Goal: Task Accomplishment & Management: Complete application form

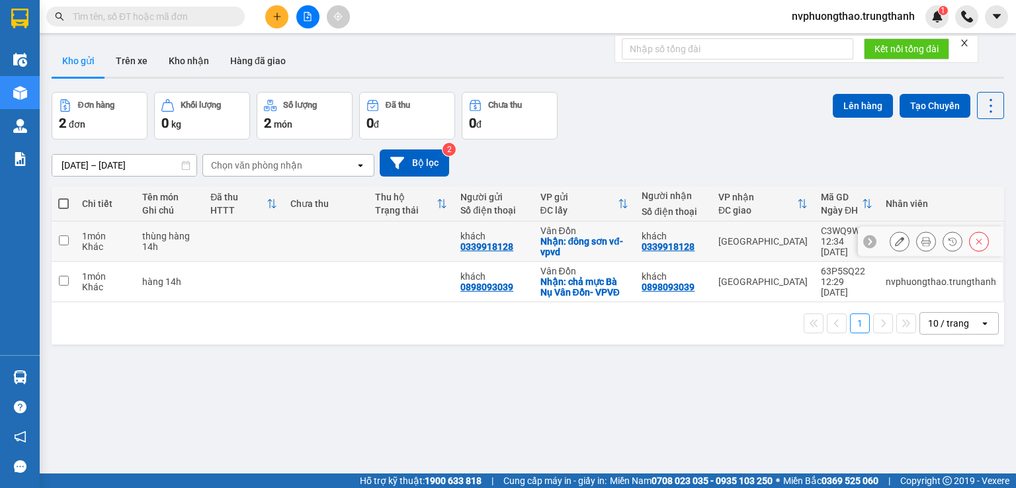
click at [895, 238] on icon at bounding box center [899, 241] width 9 height 9
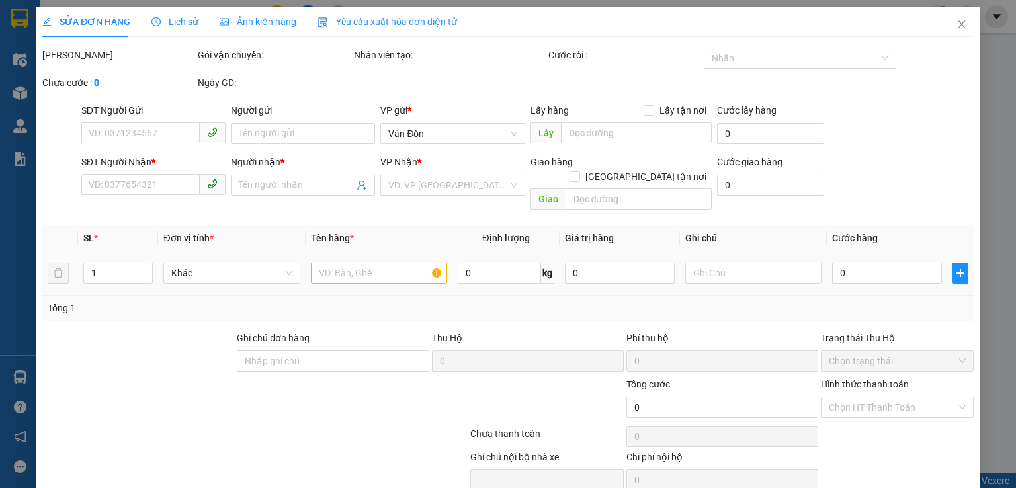
type input "0339918128"
type input "khách"
checkbox input "true"
type input "đông sơn vđ-vpvd"
type input "0339918128"
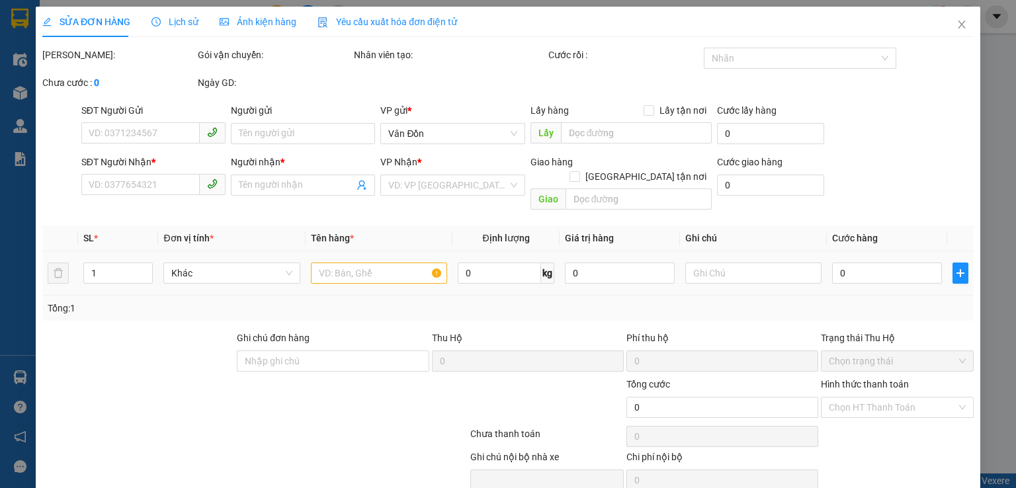
type input "khách"
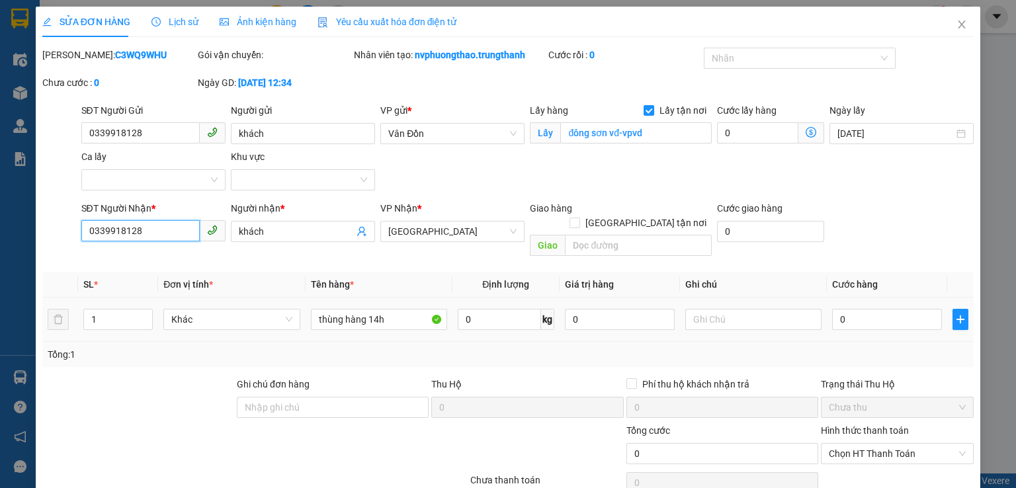
drag, startPoint x: 143, startPoint y: 228, endPoint x: 90, endPoint y: 228, distance: 52.9
click at [90, 228] on input "0339918128" at bounding box center [140, 230] width 118 height 21
paste input "984165915"
click at [89, 228] on input "0984165915" at bounding box center [140, 230] width 118 height 21
type input "0984165915"
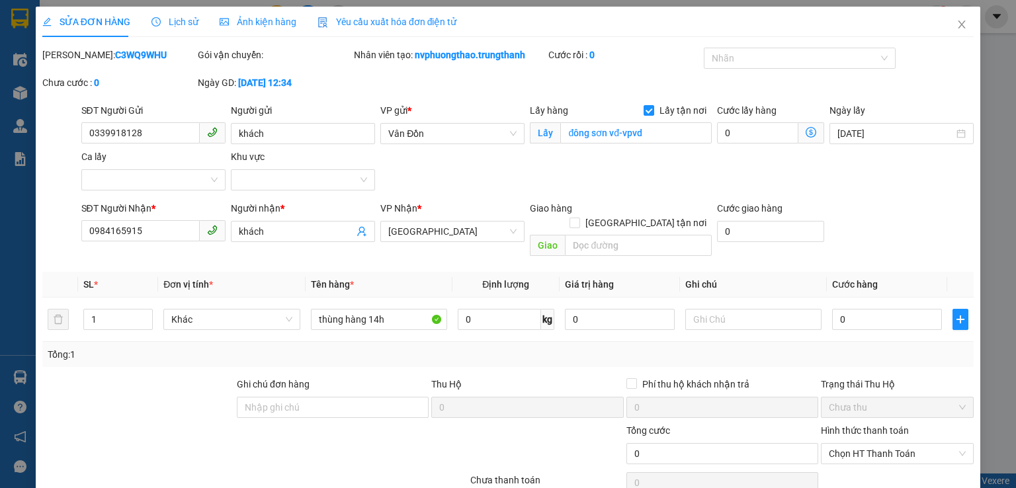
click at [77, 379] on div at bounding box center [138, 400] width 194 height 46
click at [609, 235] on input "text" at bounding box center [638, 245] width 147 height 21
type input "ngõ 82 [PERSON_NAME]"
click at [857, 309] on input "0" at bounding box center [887, 319] width 110 height 21
type input "5"
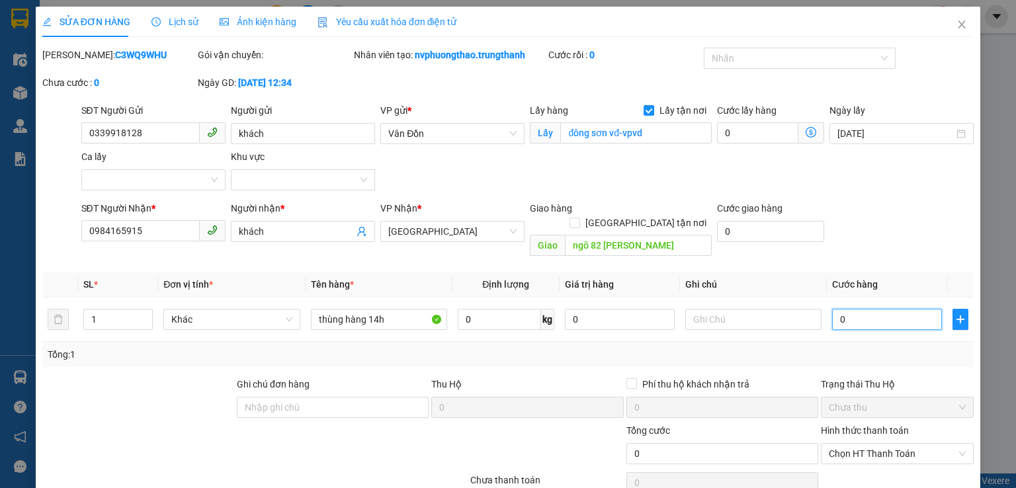
type input "5"
type input "50"
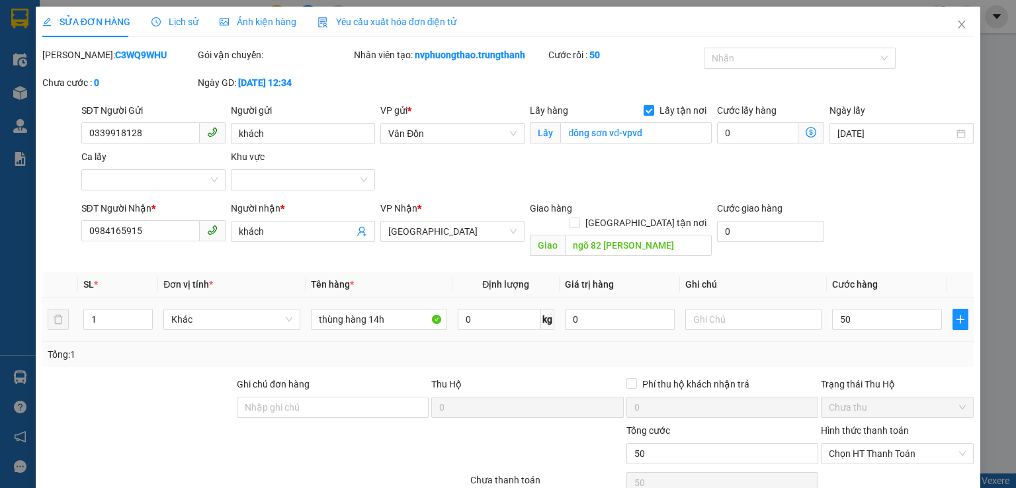
type input "50.000"
click at [915, 326] on td "50.000" at bounding box center [887, 320] width 120 height 44
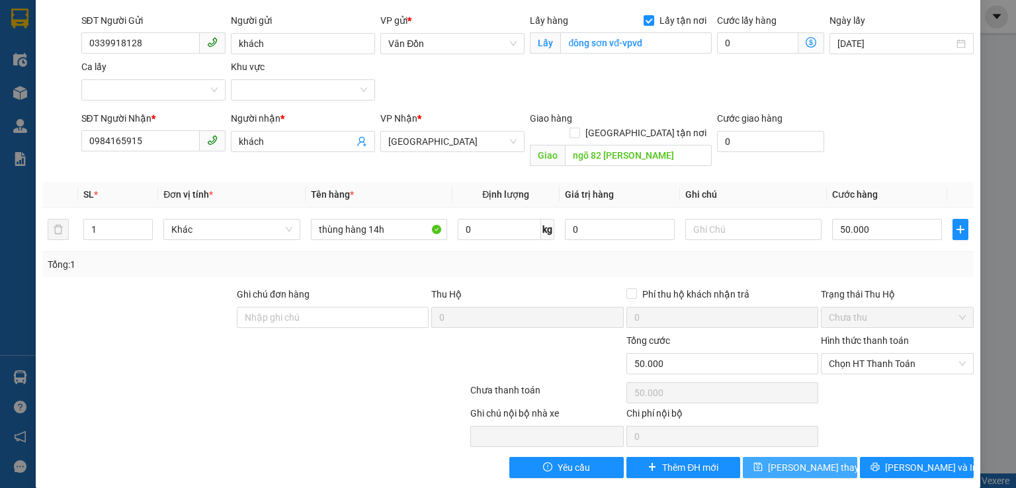
click at [784, 460] on span "[PERSON_NAME] thay đổi" at bounding box center [821, 467] width 106 height 15
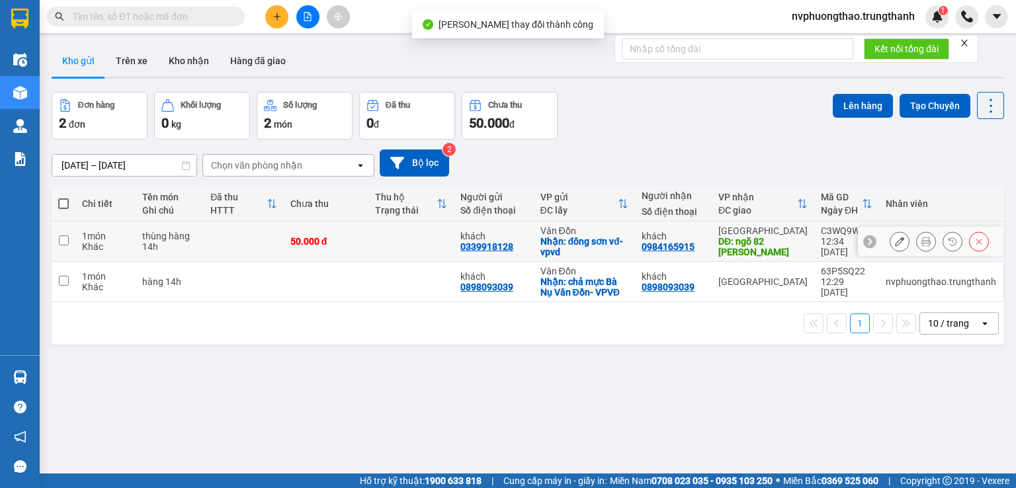
click at [64, 246] on td at bounding box center [64, 242] width 24 height 40
checkbox input "true"
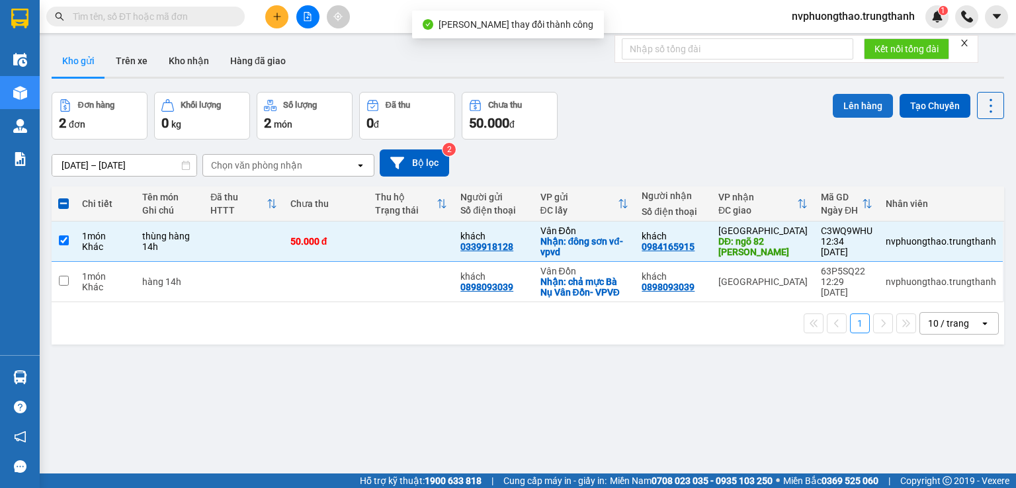
click at [841, 104] on button "Lên hàng" at bounding box center [863, 106] width 60 height 24
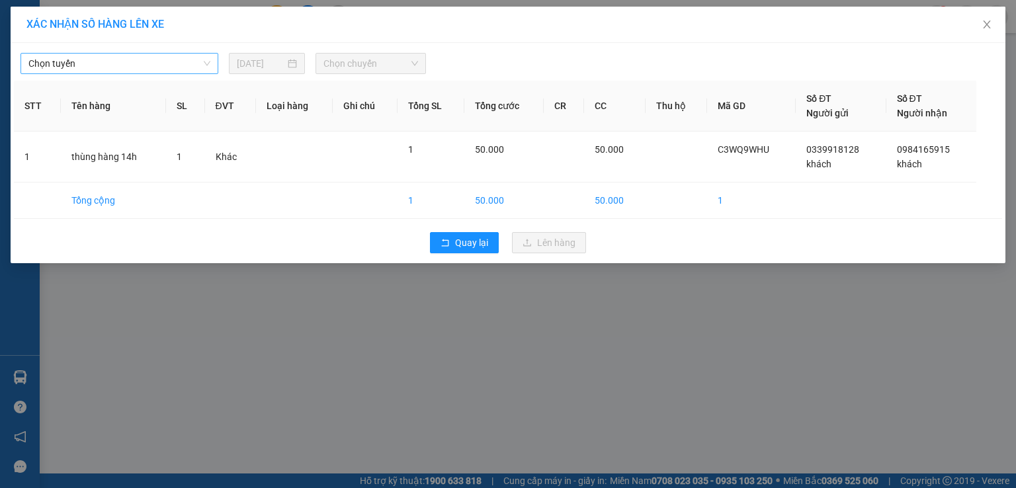
click at [116, 62] on span "Chọn tuyến" at bounding box center [119, 64] width 182 height 20
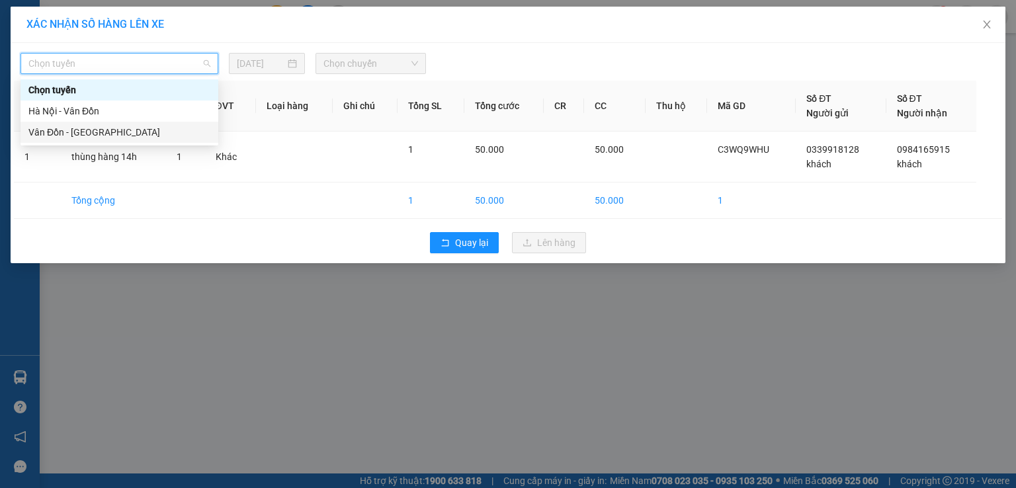
click at [89, 129] on div "Vân Đồn - [GEOGRAPHIC_DATA]" at bounding box center [119, 132] width 182 height 15
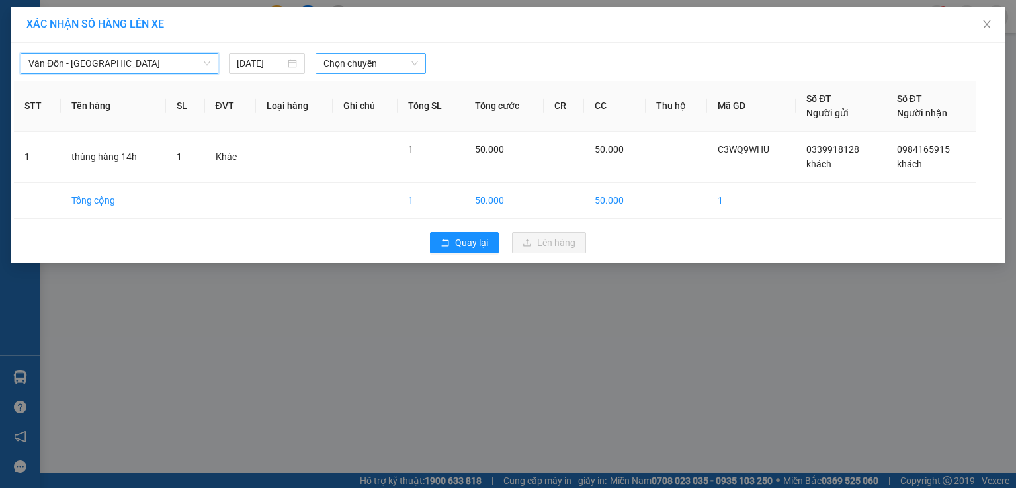
click at [369, 66] on span "Chọn chuyến" at bounding box center [370, 64] width 95 height 20
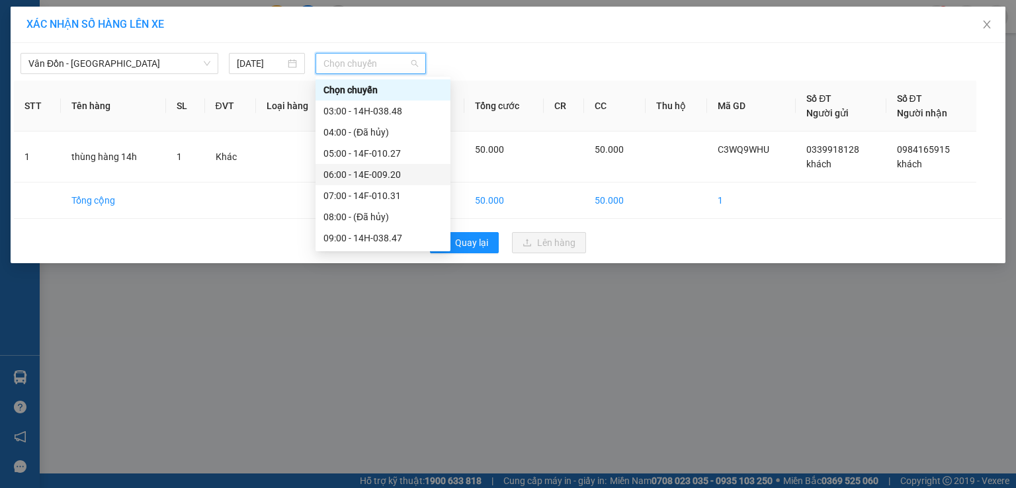
scroll to position [44, 0]
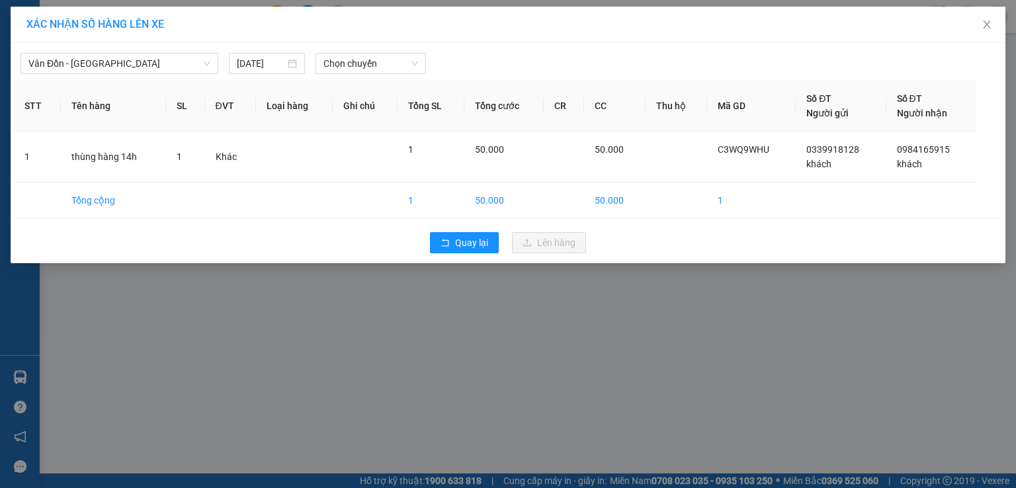
click at [57, 378] on div "XÁC NHẬN SỐ HÀNG LÊN XE Vân Đồn - [GEOGRAPHIC_DATA] [DATE] Chọn chuyến STT Tên …" at bounding box center [508, 244] width 1016 height 488
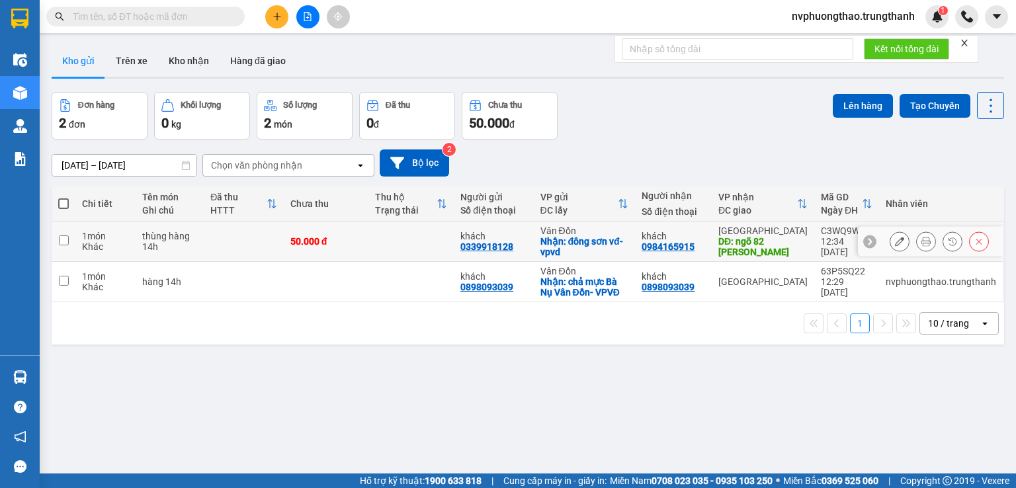
click at [61, 245] on td at bounding box center [64, 242] width 24 height 40
checkbox input "true"
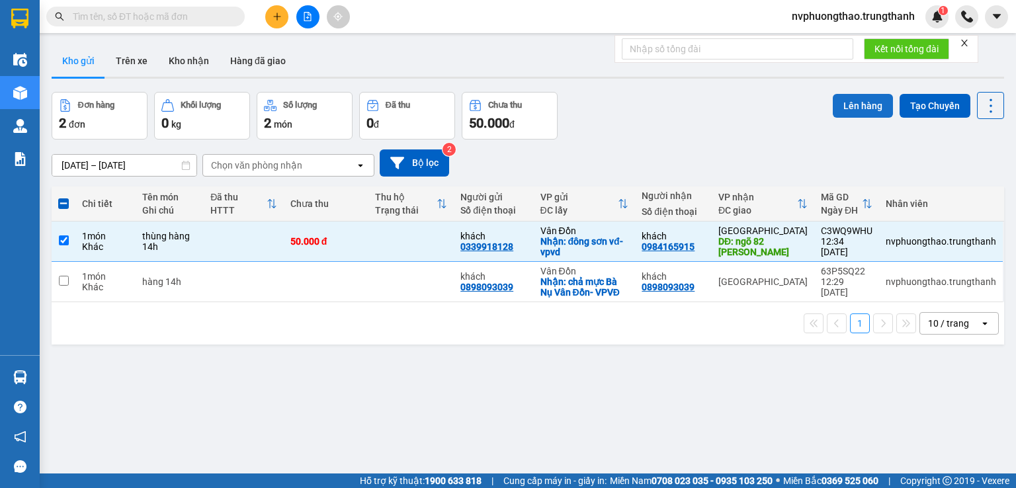
click at [866, 108] on button "Lên hàng" at bounding box center [863, 106] width 60 height 24
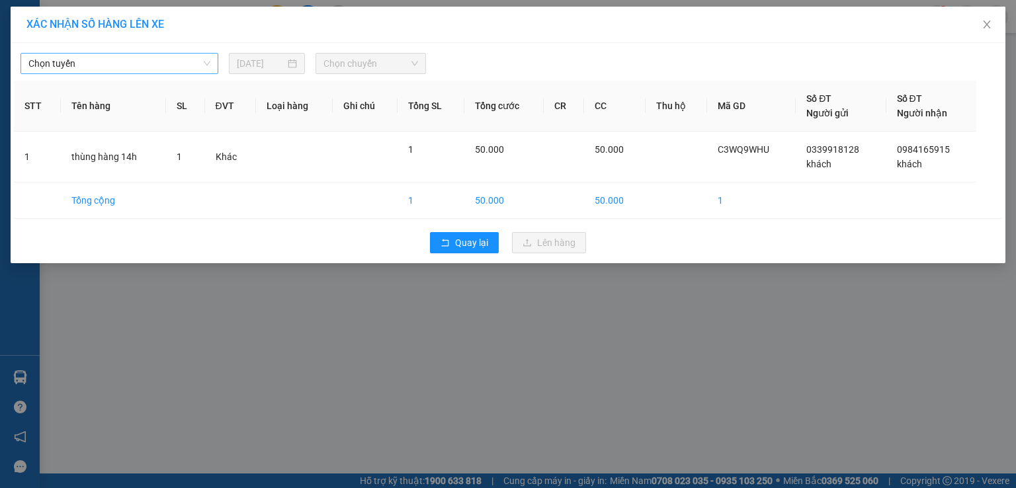
click at [128, 62] on span "Chọn tuyến" at bounding box center [119, 64] width 182 height 20
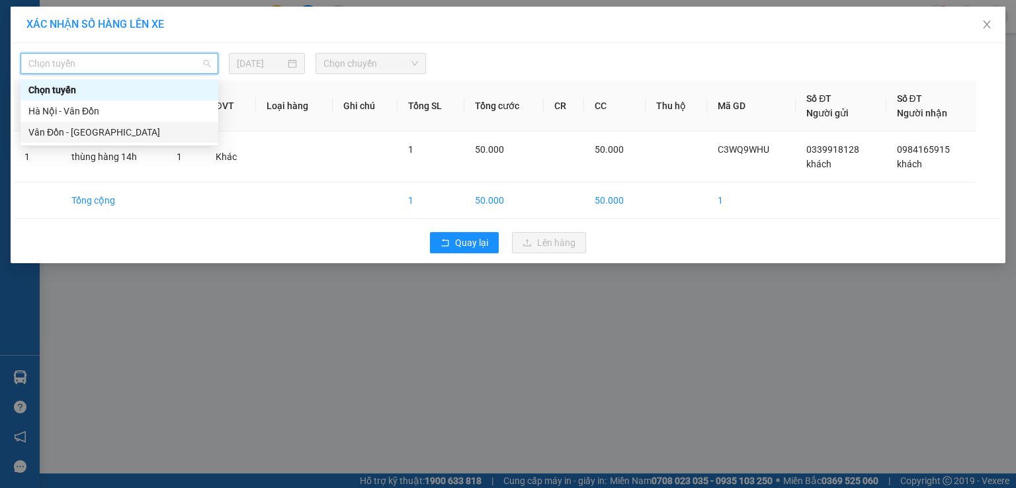
drag, startPoint x: 83, startPoint y: 128, endPoint x: 106, endPoint y: 122, distance: 24.4
click at [82, 130] on div "Vân Đồn - [GEOGRAPHIC_DATA]" at bounding box center [119, 132] width 182 height 15
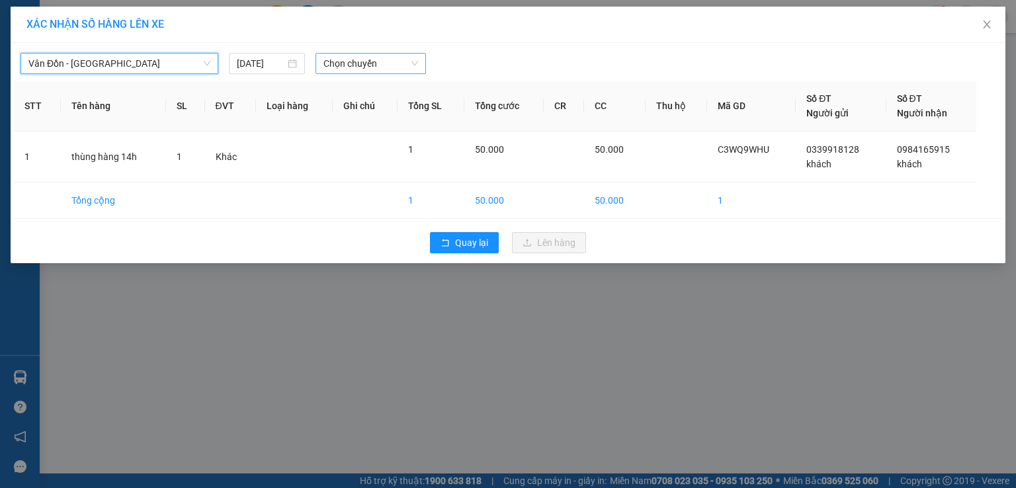
click at [363, 65] on span "Chọn chuyến" at bounding box center [370, 64] width 95 height 20
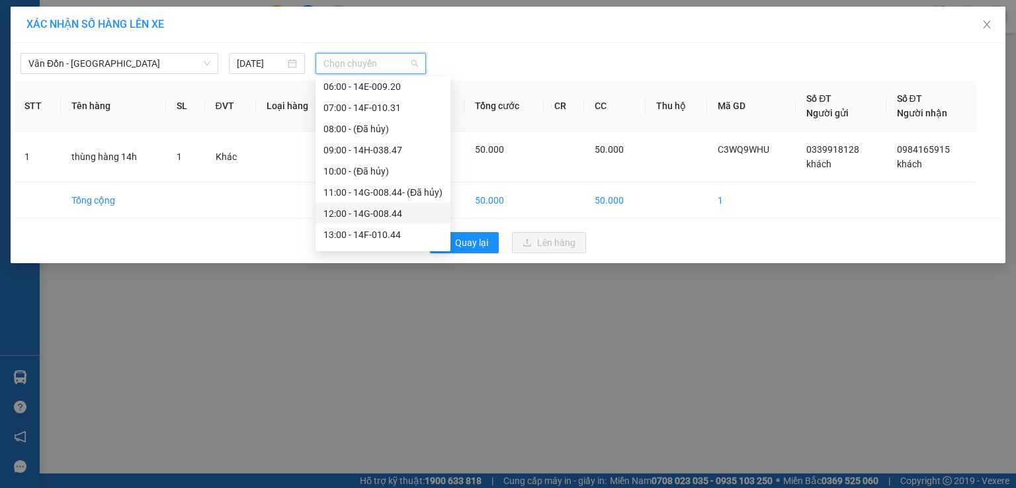
scroll to position [132, 0]
click at [362, 216] on div "14:00 - 14H-038.48" at bounding box center [382, 211] width 119 height 15
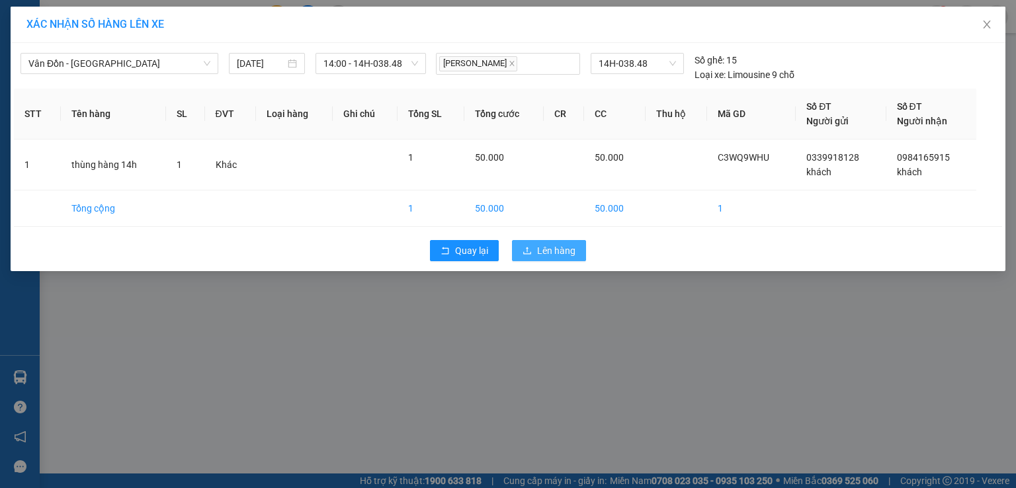
click at [553, 246] on span "Lên hàng" at bounding box center [556, 250] width 38 height 15
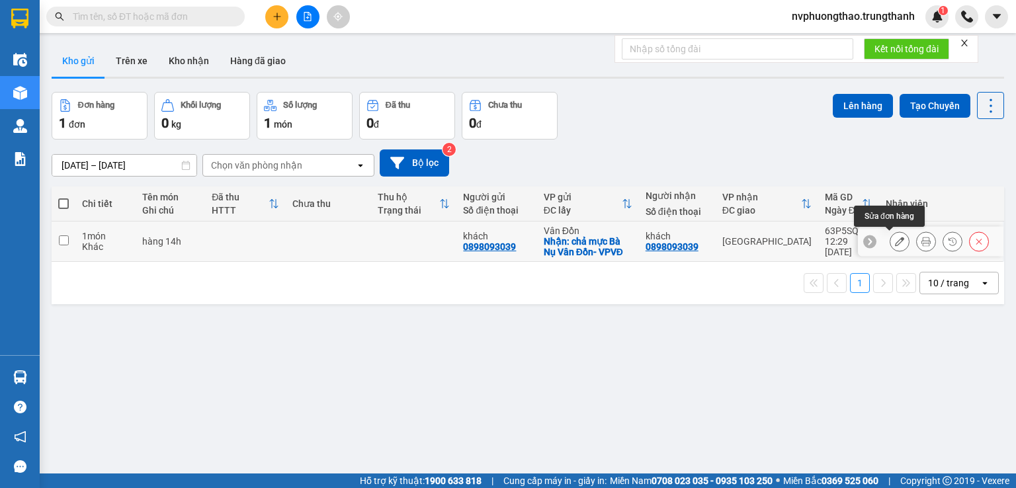
click at [895, 239] on icon at bounding box center [899, 241] width 9 height 9
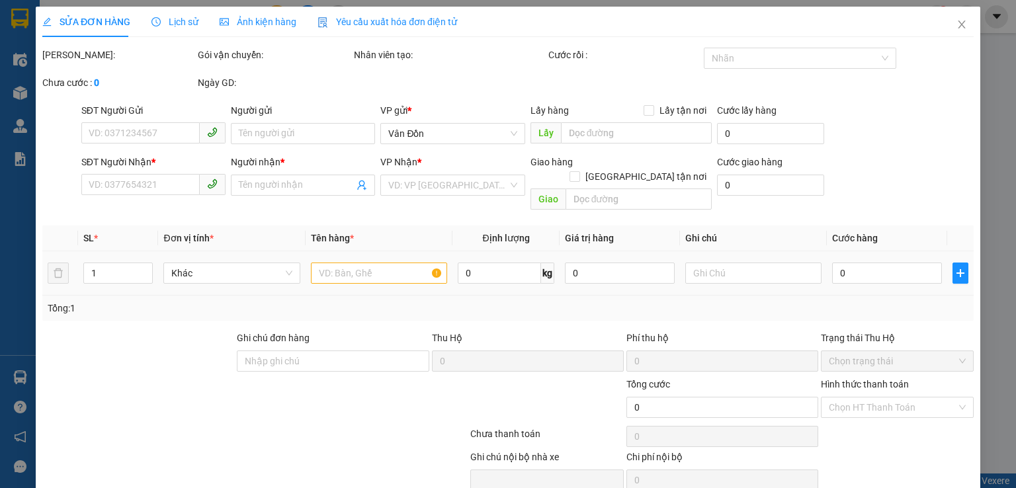
type input "0898093039"
type input "khách"
checkbox input "true"
type input "chả mực Bà Nụ Vân Đồn- VPVĐ"
type input "0898093039"
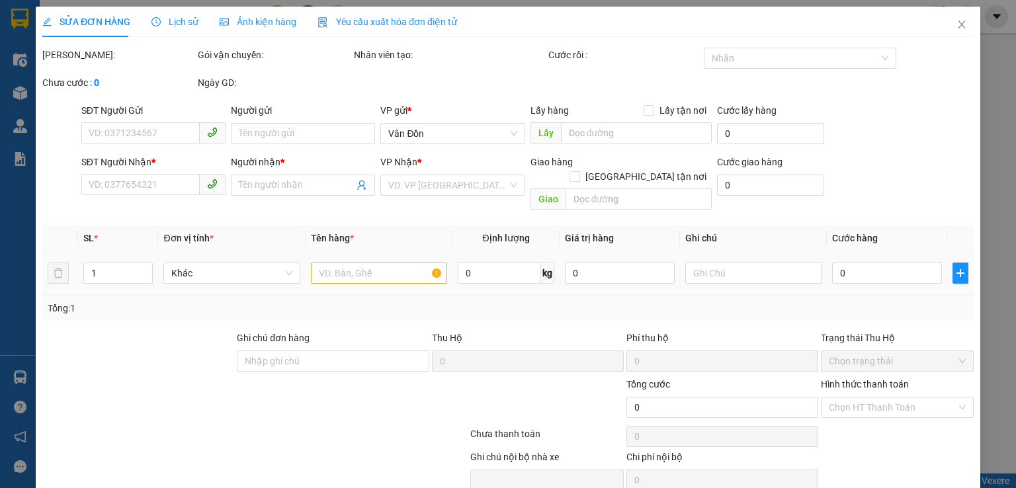
type input "khách"
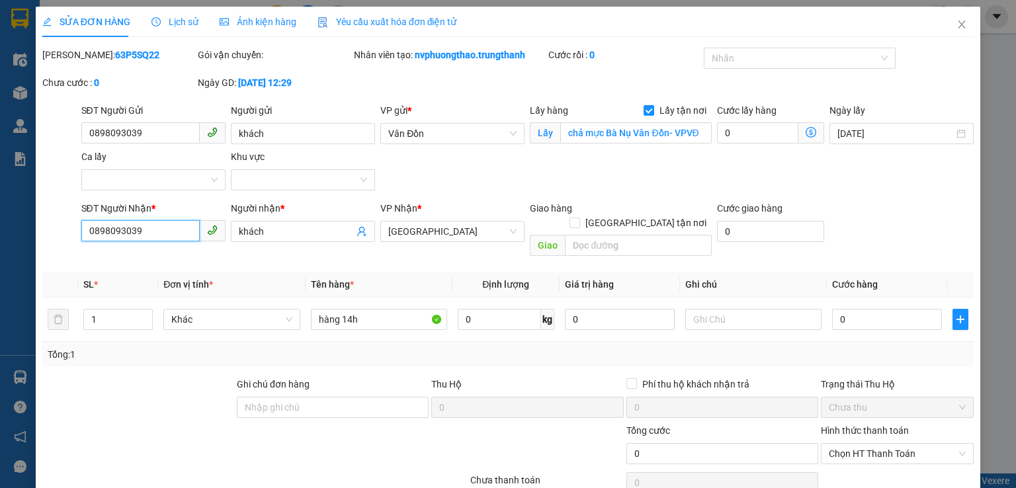
drag, startPoint x: 151, startPoint y: 237, endPoint x: 85, endPoint y: 230, distance: 66.6
click at [85, 230] on input "0898093039" at bounding box center [140, 230] width 118 height 21
paste input "978388156"
type input "0978388156"
click at [590, 235] on input "text" at bounding box center [638, 245] width 147 height 21
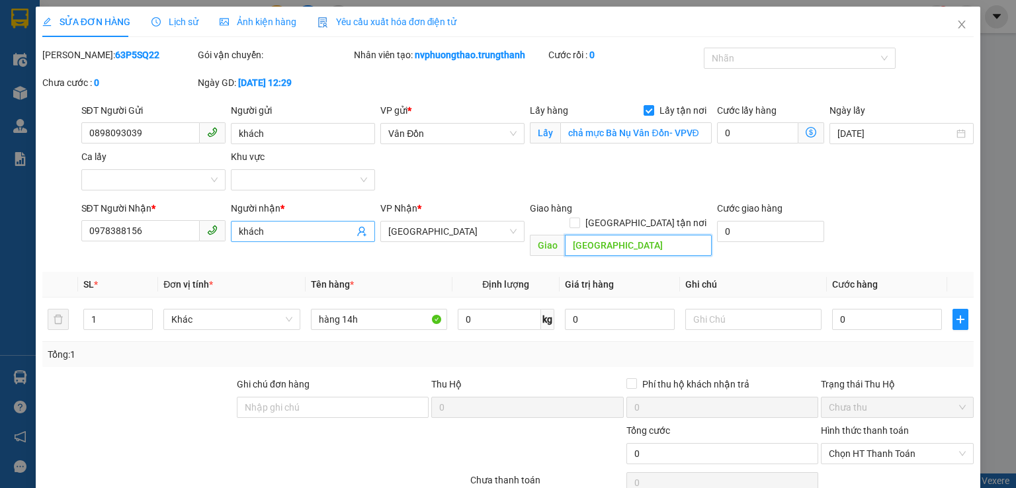
type input "[GEOGRAPHIC_DATA]"
drag, startPoint x: 280, startPoint y: 234, endPoint x: 214, endPoint y: 220, distance: 68.2
click at [214, 220] on div "SĐT Người Nhận * 0978388156 Người nhận * khách khách VP Nhận * [GEOGRAPHIC_DATA…" at bounding box center [528, 231] width 898 height 61
type input "c. Vân"
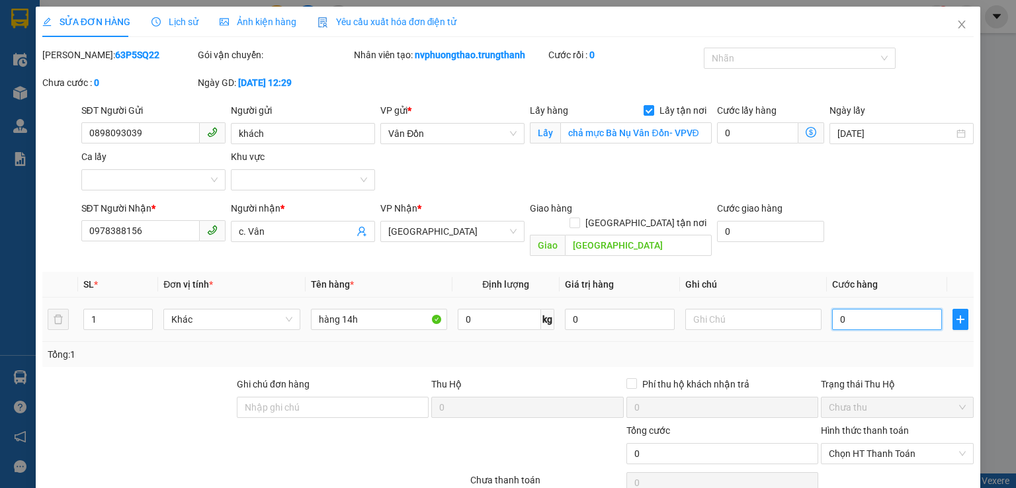
click at [834, 309] on input "0" at bounding box center [887, 319] width 110 height 21
type input "1"
type input "10"
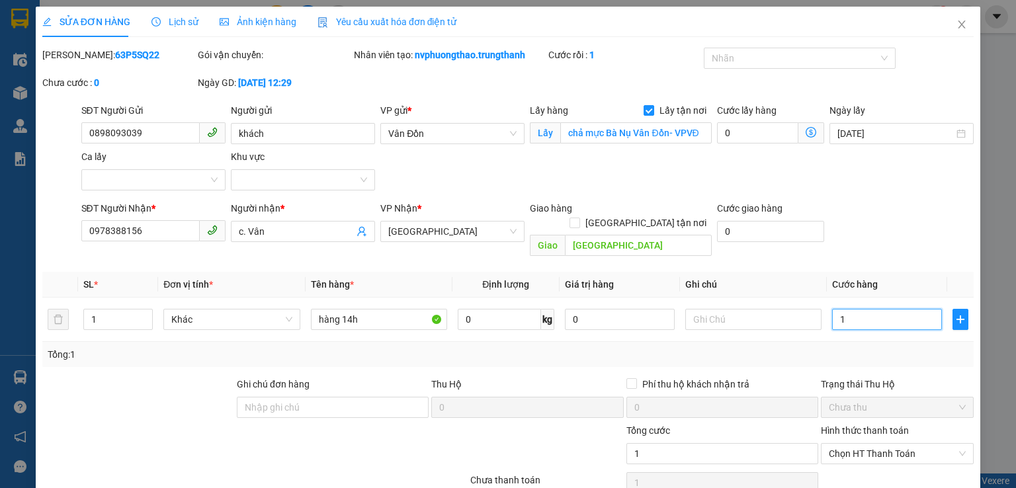
type input "10"
type input "100"
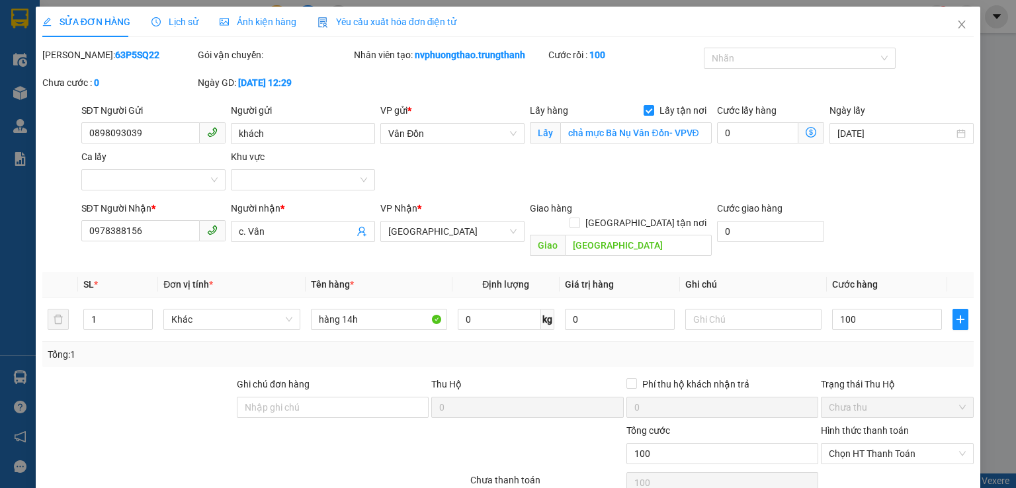
type input "100.000"
click at [927, 347] on div "Tổng: 1" at bounding box center [508, 354] width 921 height 15
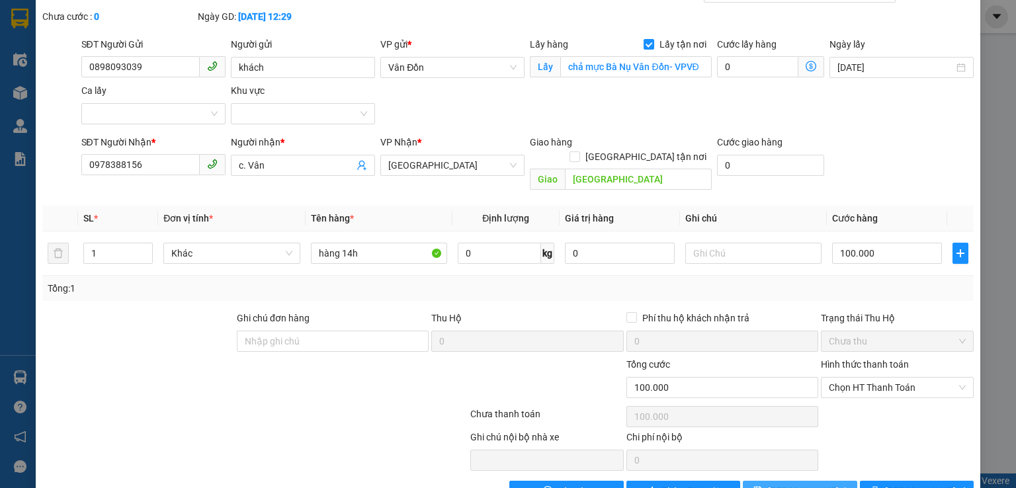
click at [790, 484] on span "[PERSON_NAME] thay đổi" at bounding box center [821, 491] width 106 height 15
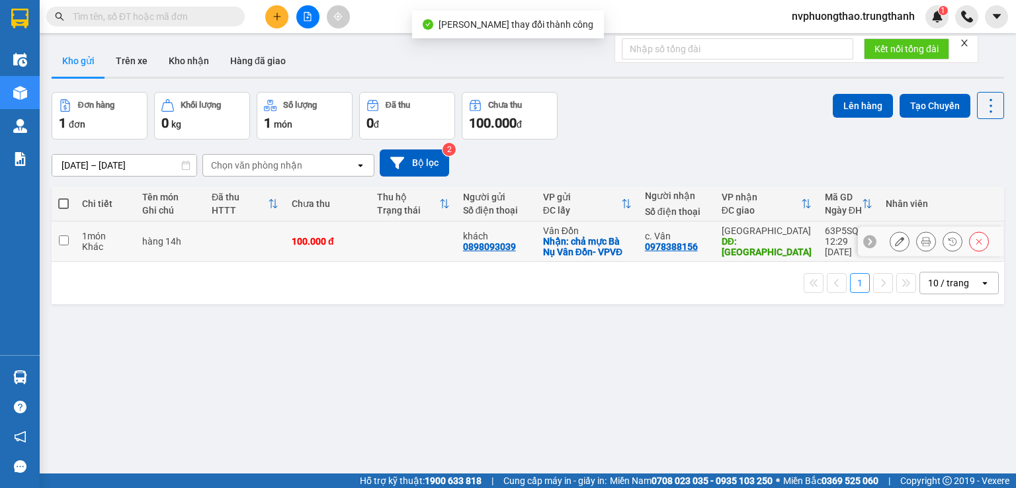
click at [67, 234] on td at bounding box center [64, 242] width 24 height 40
checkbox input "true"
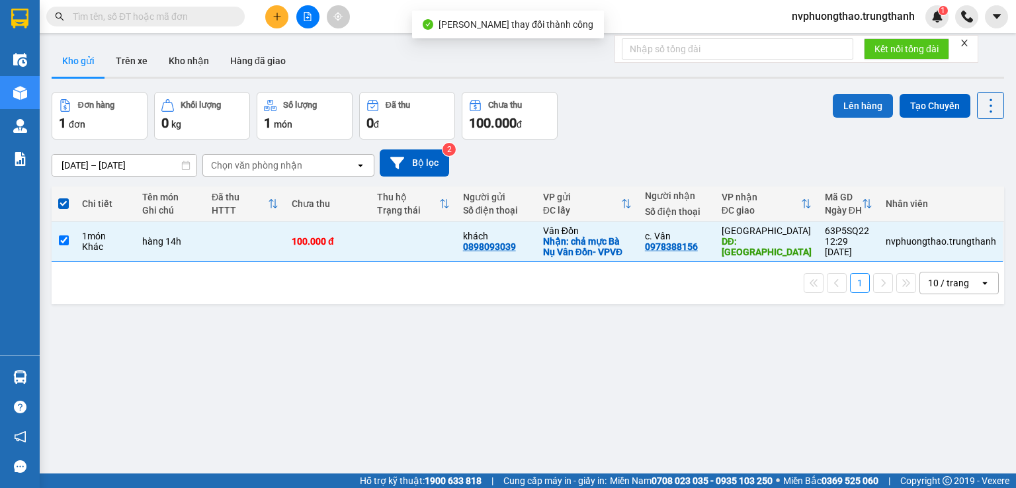
click at [852, 109] on button "Lên hàng" at bounding box center [863, 106] width 60 height 24
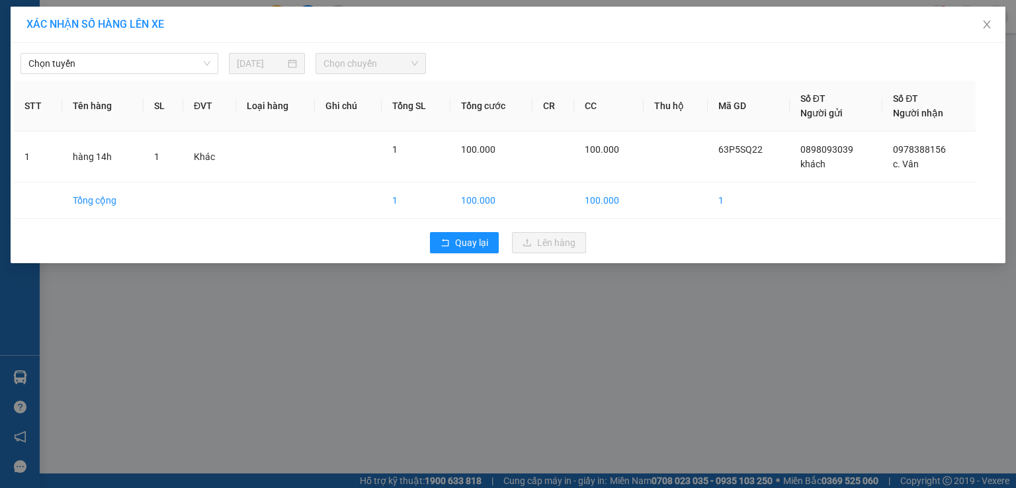
click at [69, 369] on div "XÁC NHẬN SỐ HÀNG LÊN XE Chọn tuyến [DATE] Chọn chuyến STT Tên hàng SL ĐVT Loại …" at bounding box center [508, 244] width 1016 height 488
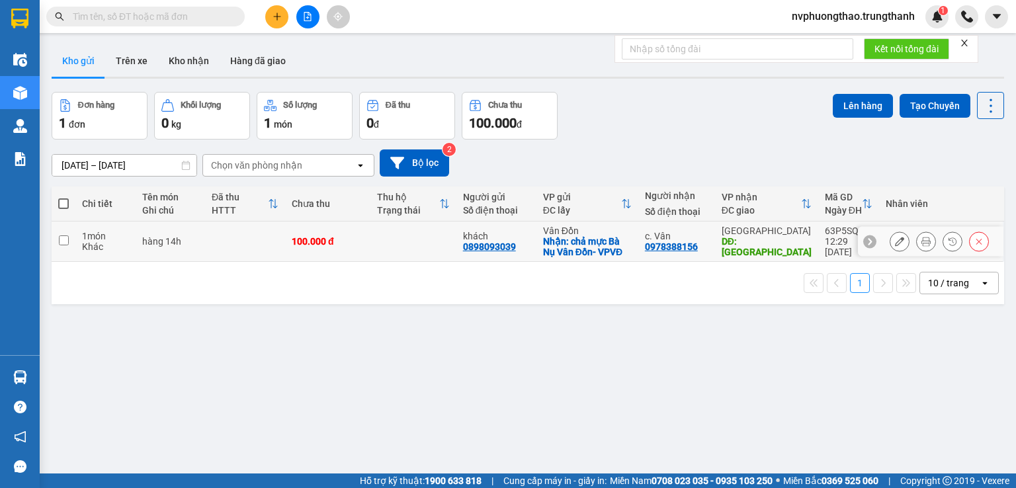
click at [62, 241] on input "checkbox" at bounding box center [64, 240] width 10 height 10
checkbox input "true"
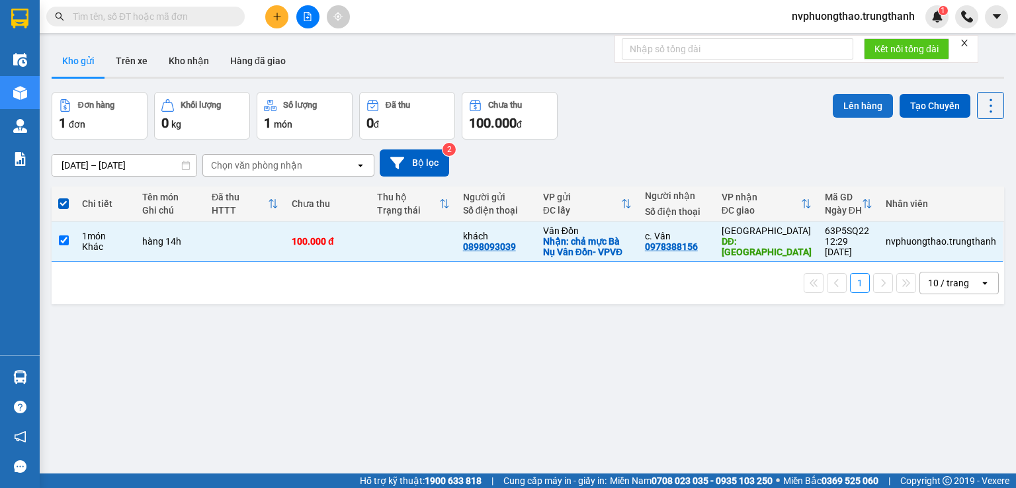
click at [837, 105] on button "Lên hàng" at bounding box center [863, 106] width 60 height 24
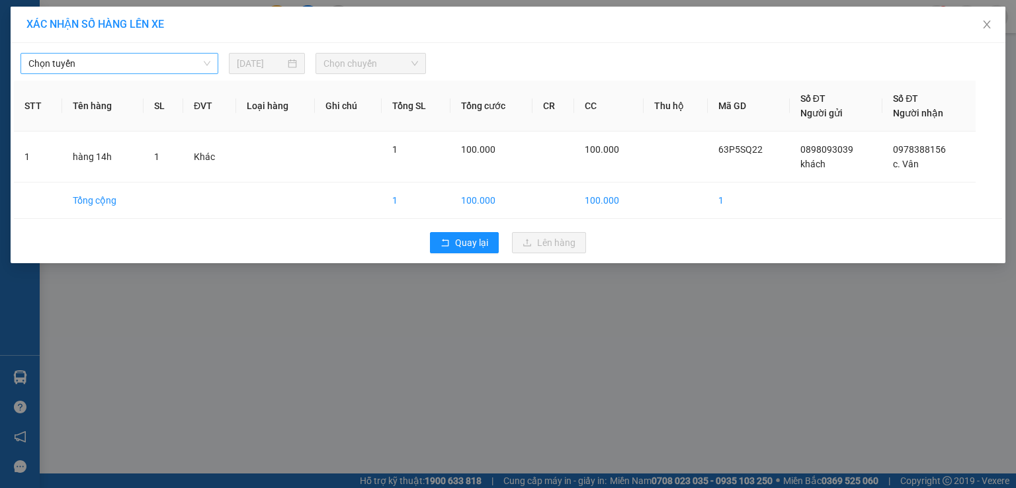
click at [97, 65] on span "Chọn tuyến" at bounding box center [119, 64] width 182 height 20
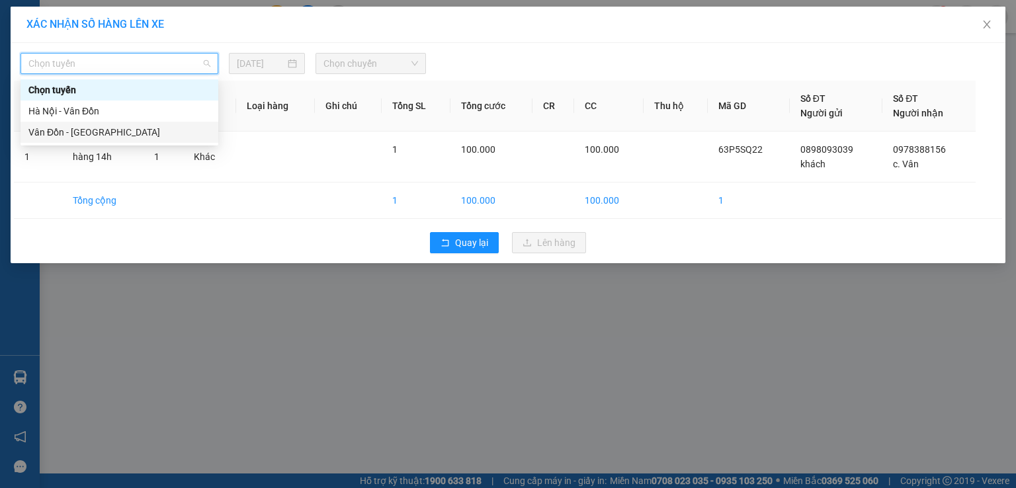
click at [77, 129] on div "Vân Đồn - [GEOGRAPHIC_DATA]" at bounding box center [119, 132] width 182 height 15
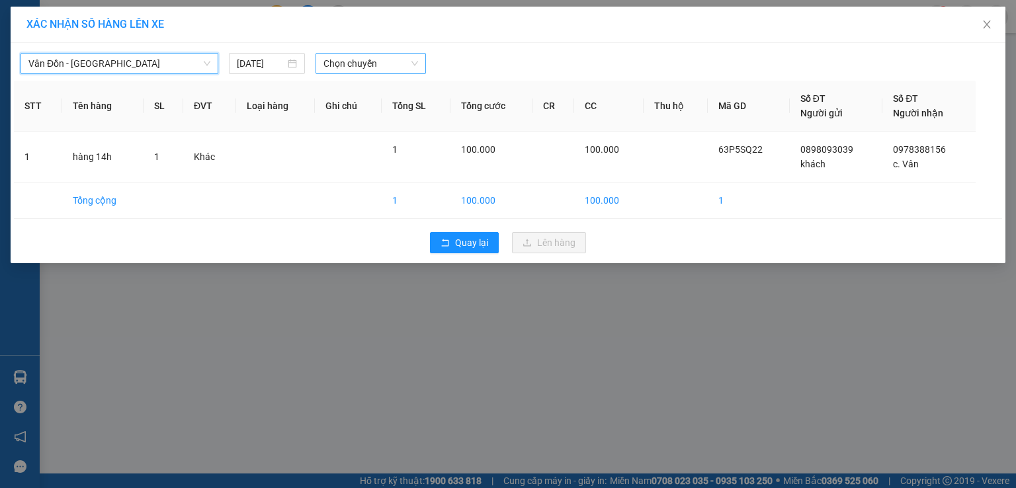
click at [343, 65] on span "Chọn chuyến" at bounding box center [370, 64] width 95 height 20
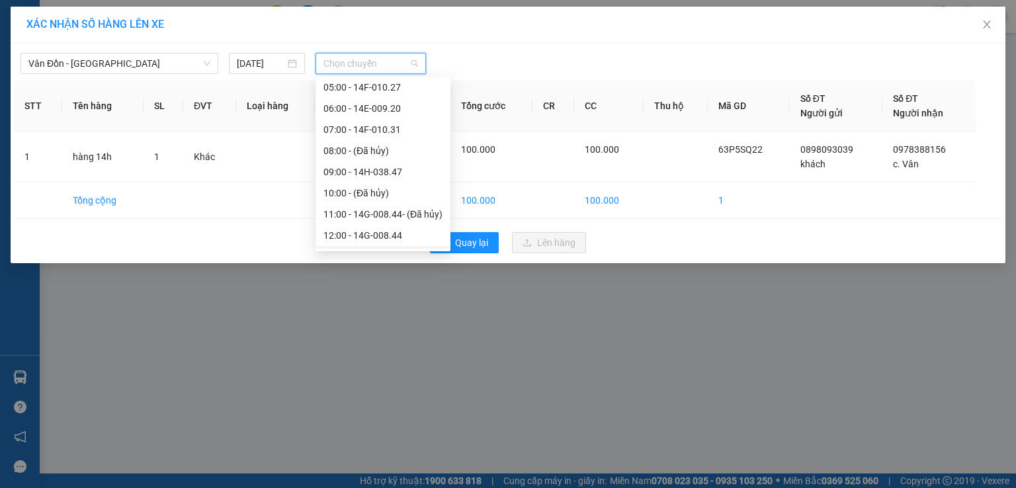
scroll to position [132, 0]
click at [365, 214] on div "14:00 - 14H-038.48" at bounding box center [382, 211] width 119 height 15
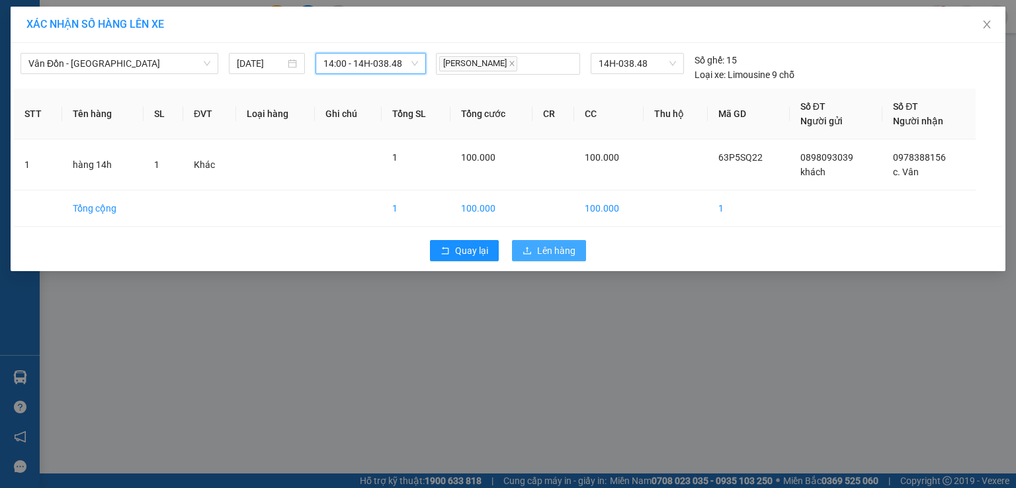
click at [563, 256] on span "Lên hàng" at bounding box center [556, 250] width 38 height 15
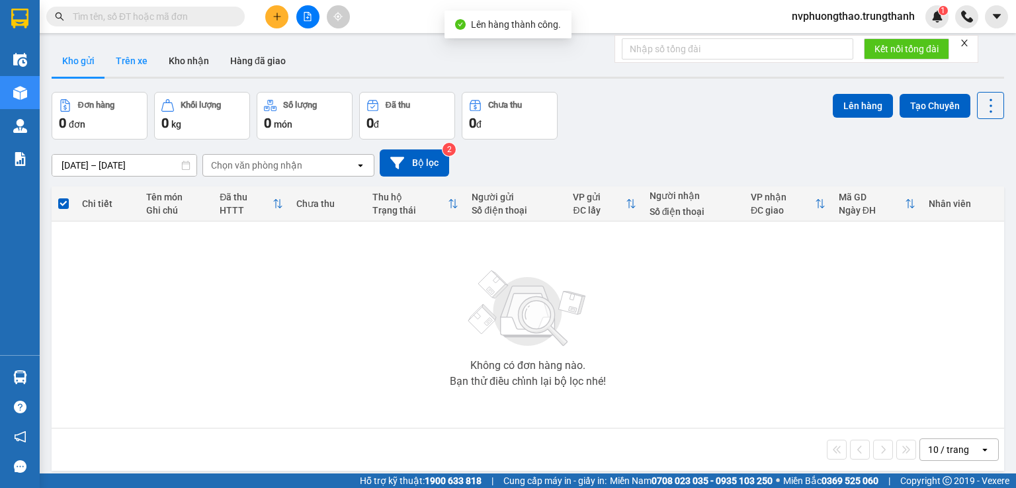
click at [124, 61] on button "Trên xe" at bounding box center [131, 61] width 53 height 32
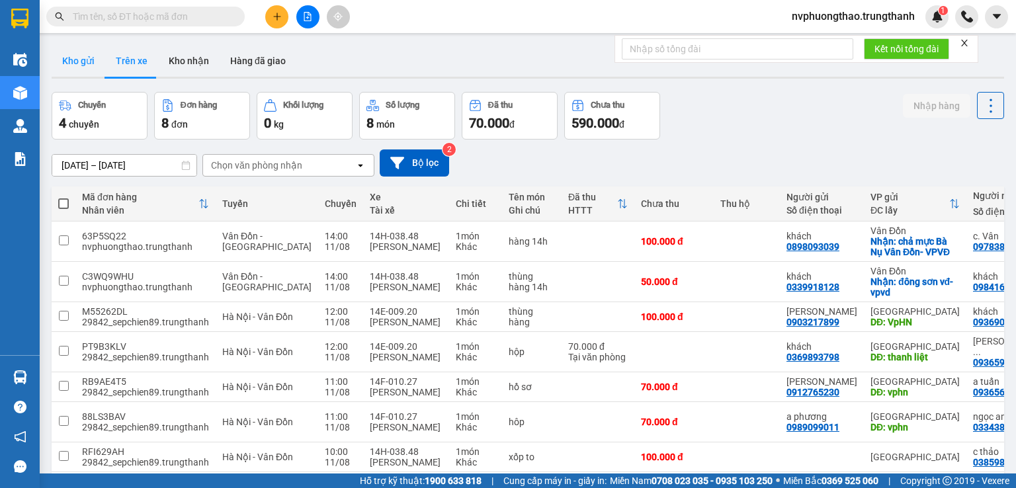
click at [92, 60] on button "Kho gửi" at bounding box center [79, 61] width 54 height 32
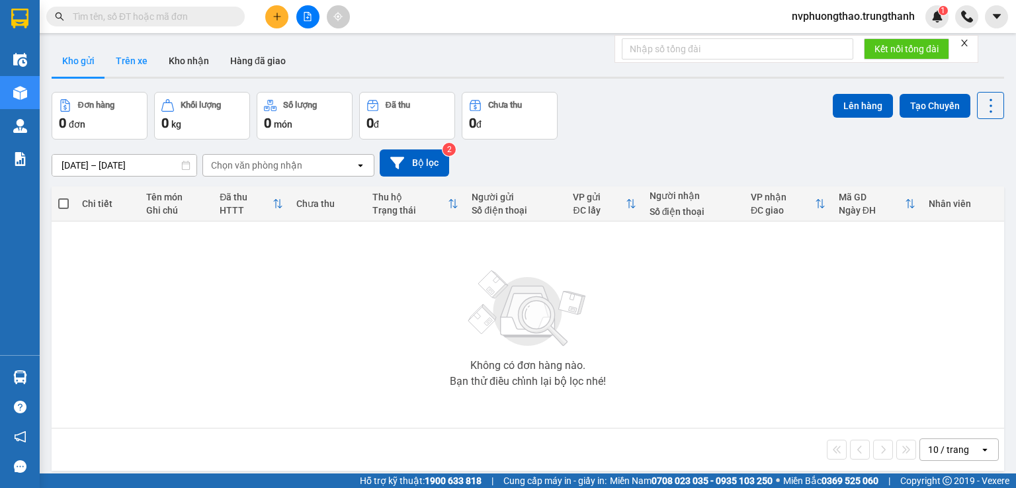
click at [140, 66] on button "Trên xe" at bounding box center [131, 61] width 53 height 32
